Goal: Task Accomplishment & Management: Use online tool/utility

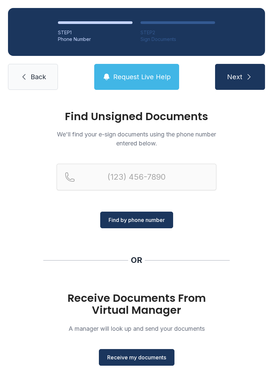
click at [127, 353] on span "Receive my documents" at bounding box center [136, 357] width 59 height 8
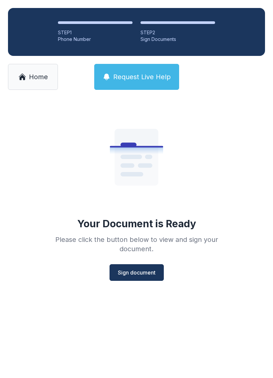
click at [137, 273] on span "Sign document" at bounding box center [137, 272] width 38 height 8
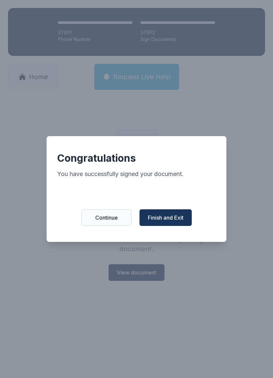
click at [113, 218] on span "Continue" at bounding box center [106, 217] width 23 height 8
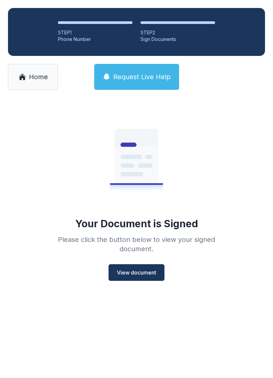
click at [34, 80] on span "Home" at bounding box center [38, 76] width 19 height 9
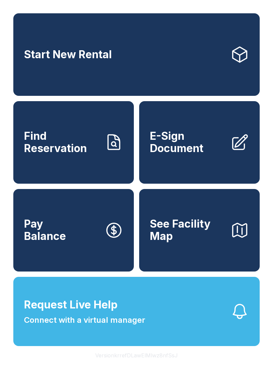
click at [201, 152] on span "E-Sign Document" at bounding box center [187, 142] width 75 height 24
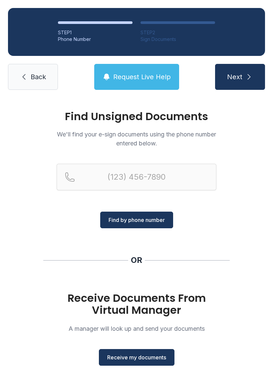
click at [146, 353] on span "Receive my documents" at bounding box center [136, 357] width 59 height 8
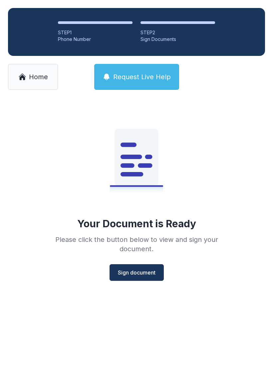
click at [137, 268] on button "Sign document" at bounding box center [136, 272] width 54 height 17
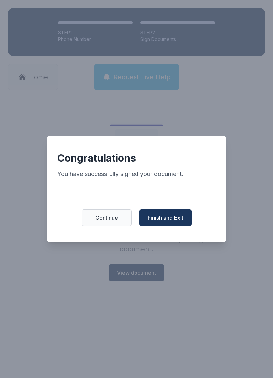
click at [176, 219] on span "Finish and Exit" at bounding box center [166, 217] width 36 height 8
